Goal: Register for event/course

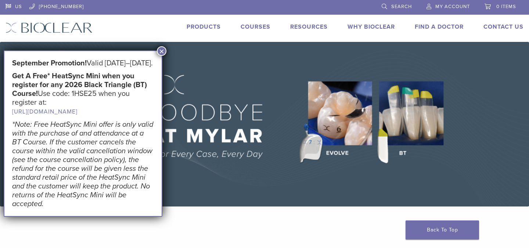
click at [251, 25] on link "Courses" at bounding box center [256, 26] width 30 height 7
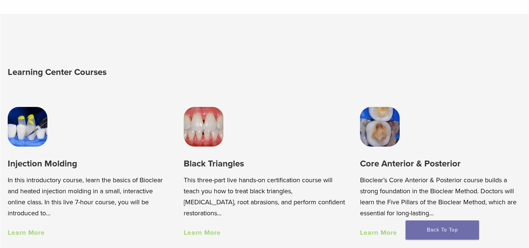
click at [476, 184] on p "Bioclear’s Core Anterior & Posterior course builds a strong foundation in the B…" at bounding box center [441, 197] width 162 height 44
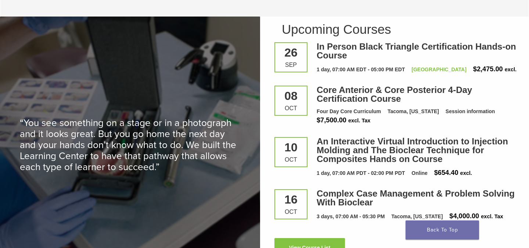
scroll to position [973, 0]
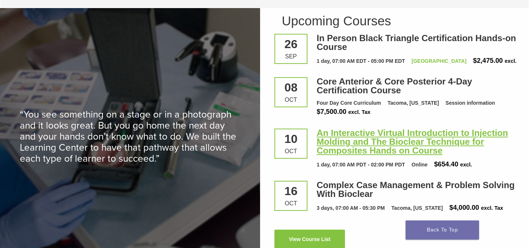
click at [393, 150] on link "An Interactive Virtual Introduction to Injection Molding and The Bioclear Techn…" at bounding box center [413, 142] width 192 height 28
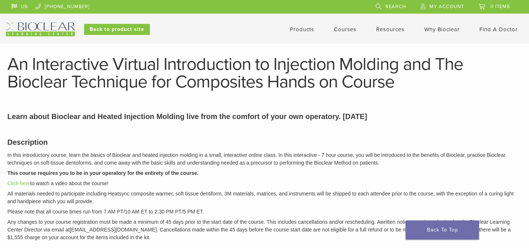
click at [343, 29] on link "Courses" at bounding box center [345, 29] width 22 height 7
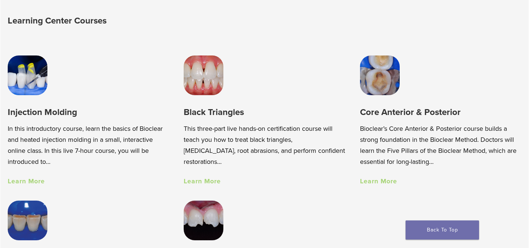
scroll to position [490, 0]
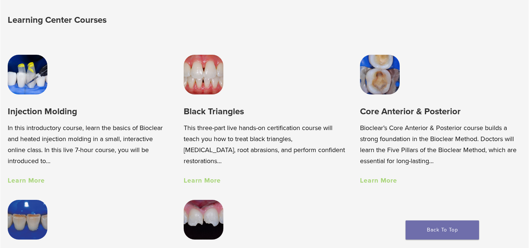
click at [210, 84] on img at bounding box center [204, 75] width 40 height 40
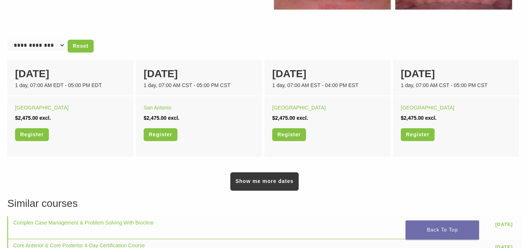
scroll to position [467, 0]
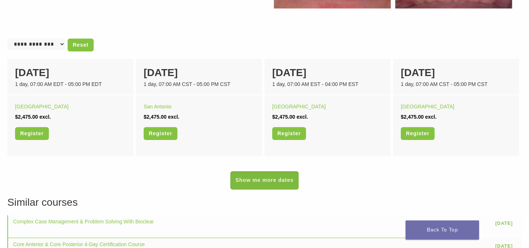
click at [269, 184] on link "Show me more dates" at bounding box center [265, 180] width 68 height 18
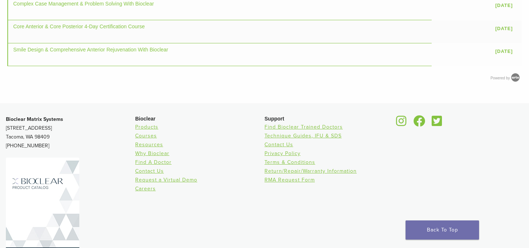
scroll to position [758, 0]
